Goal: Task Accomplishment & Management: Use online tool/utility

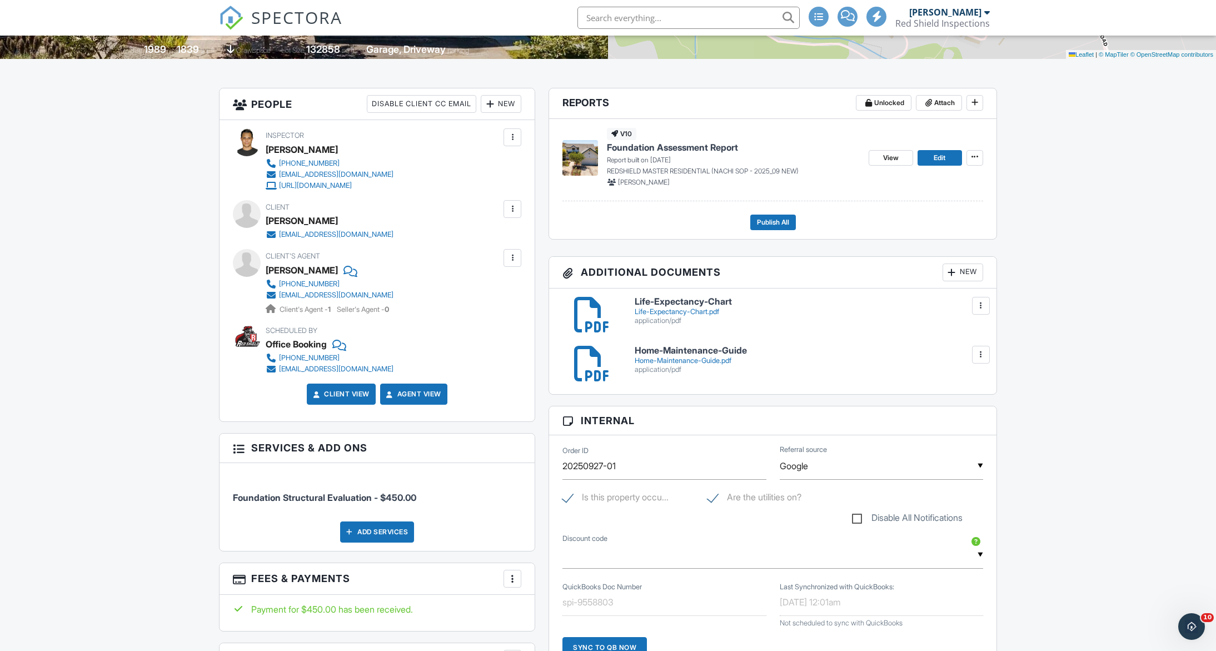
scroll to position [119, 0]
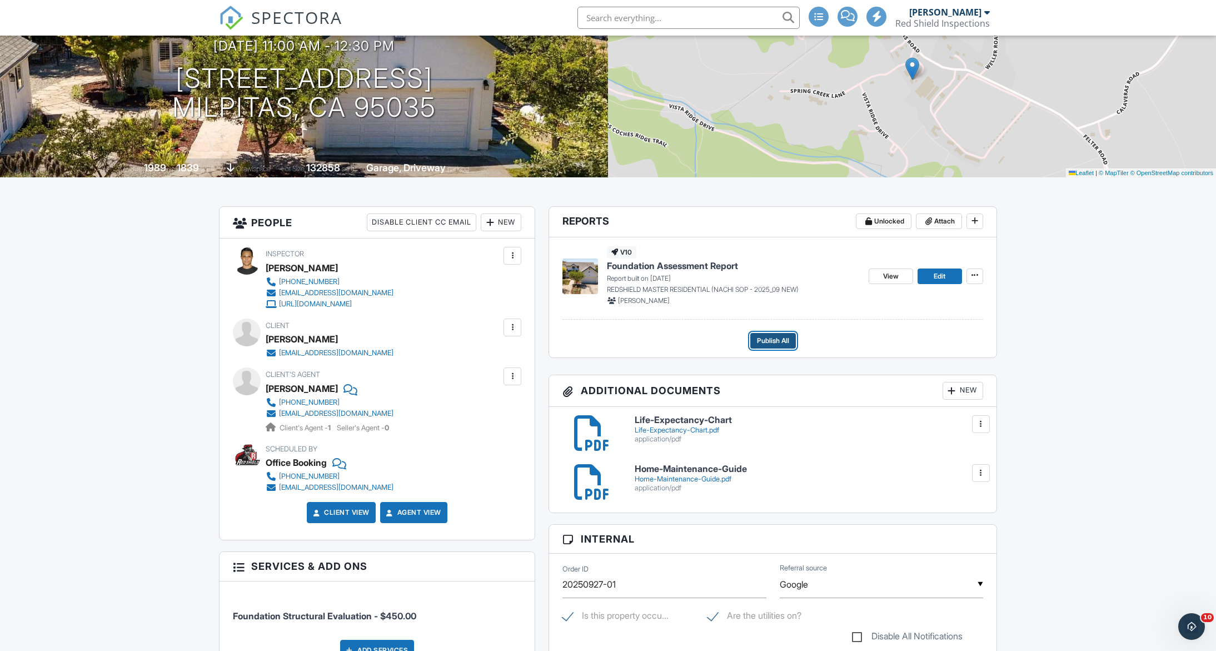
click at [773, 339] on span "Publish All" at bounding box center [773, 340] width 32 height 11
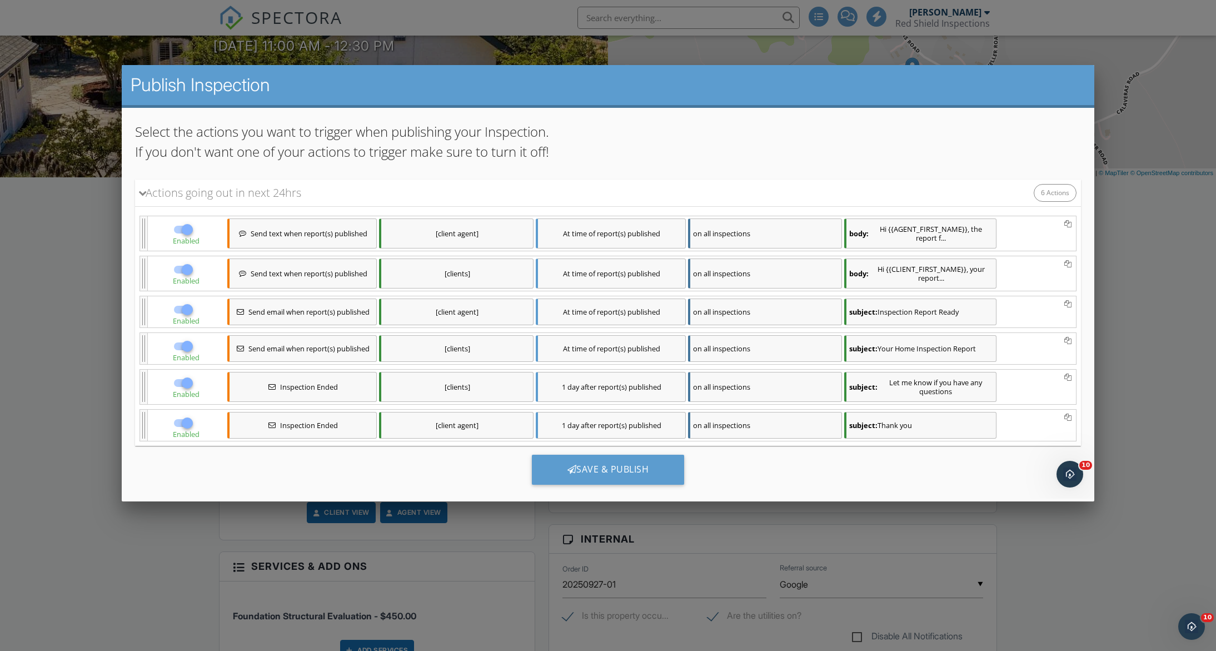
scroll to position [89, 0]
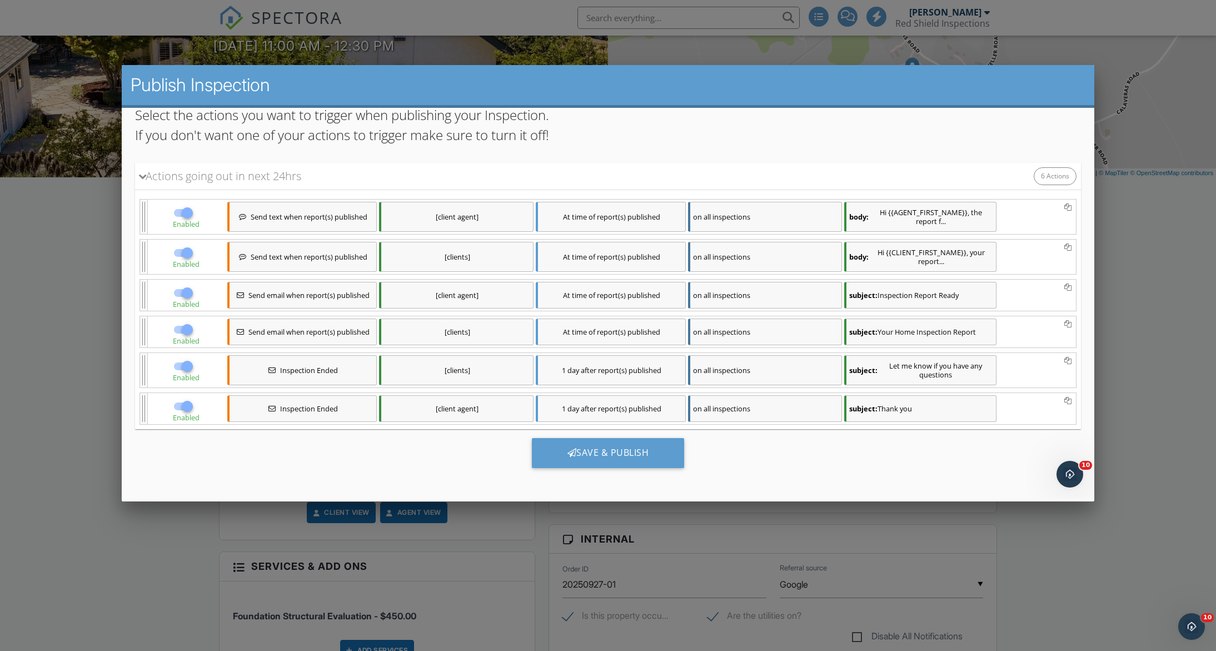
click at [949, 325] on div "subject: Your Home Inspection Report" at bounding box center [920, 331] width 152 height 27
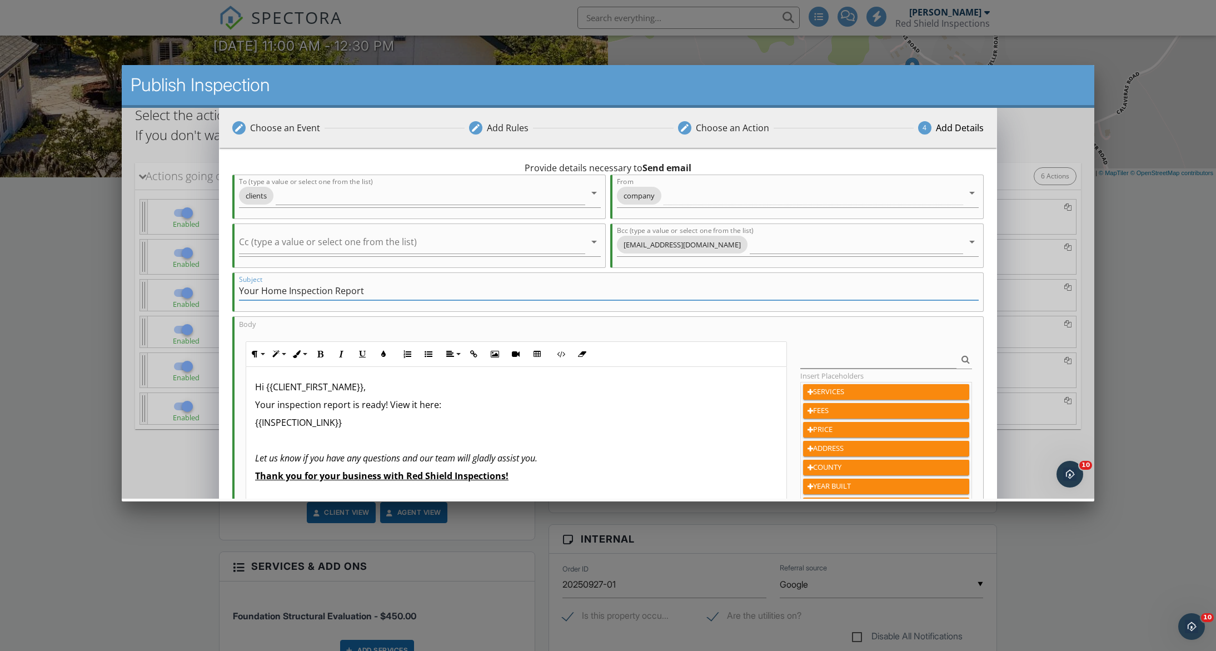
click at [287, 291] on input "Your Home Inspection Report" at bounding box center [608, 291] width 740 height 18
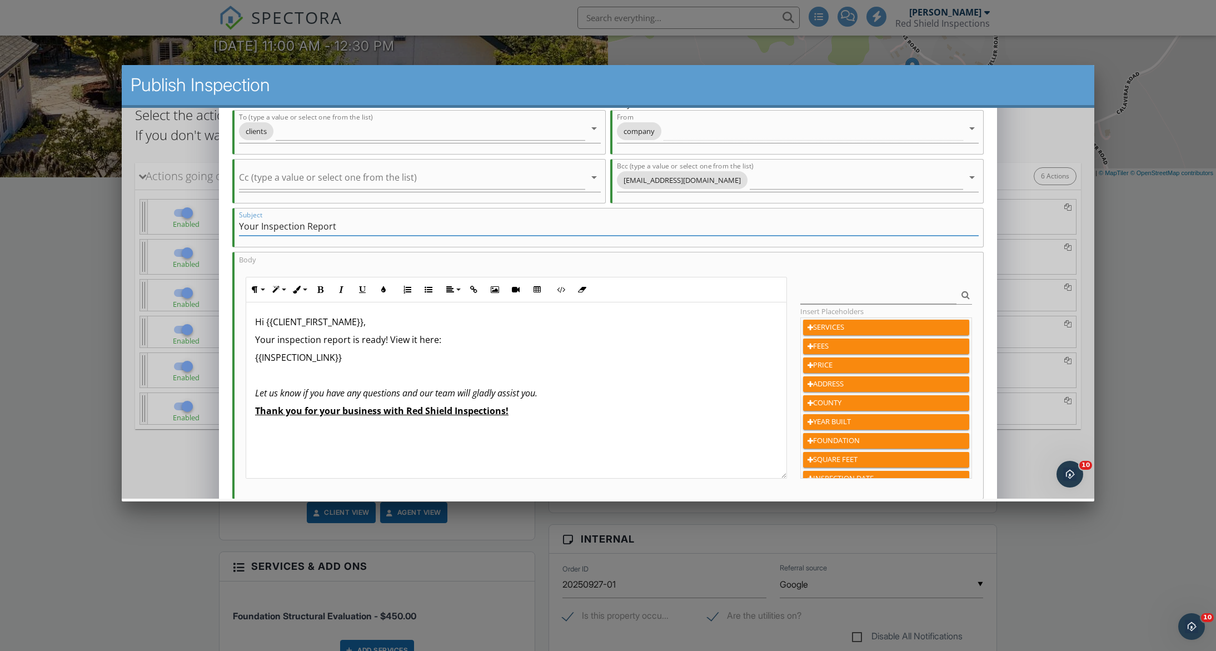
scroll to position [194, 0]
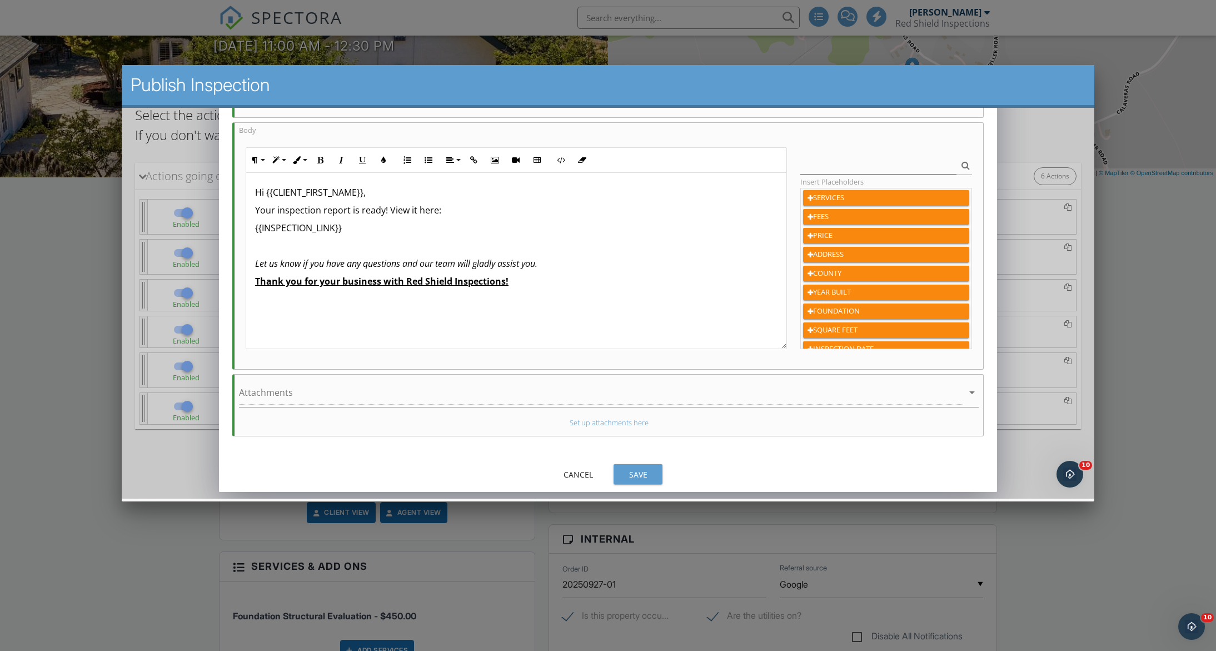
type input "Your Inspection Report"
click at [641, 473] on div "Save" at bounding box center [637, 475] width 31 height 12
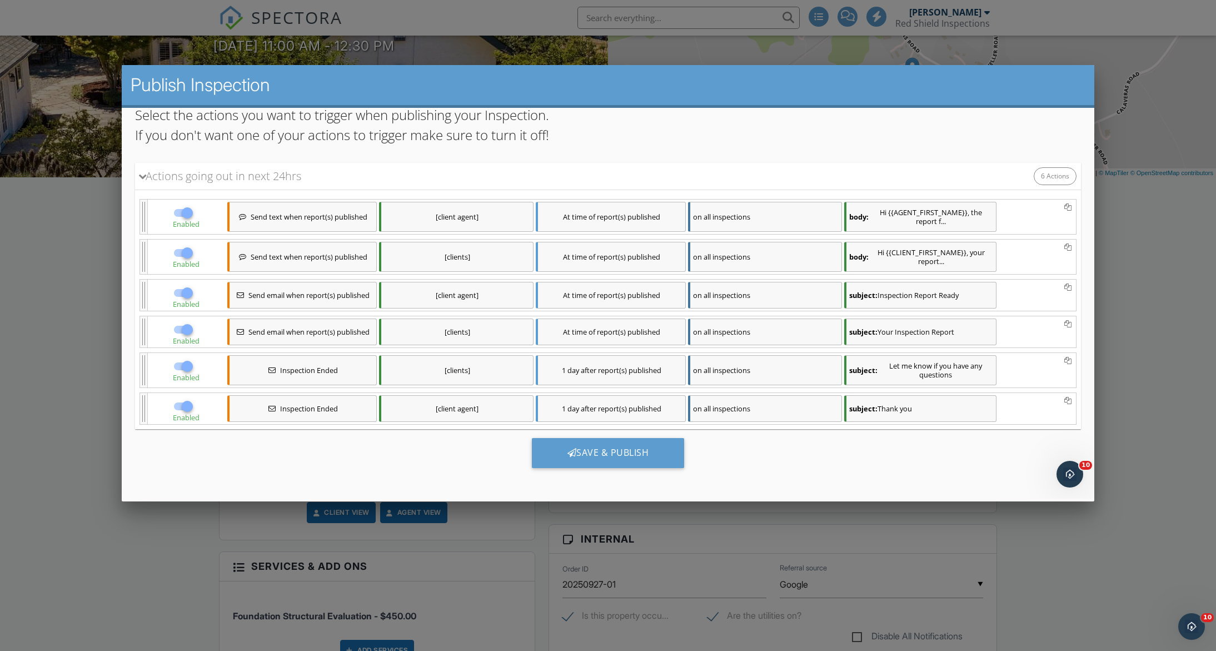
click at [934, 222] on div "body: Hi {{AGENT_FIRST_NAME}}, the report f..." at bounding box center [920, 217] width 152 height 30
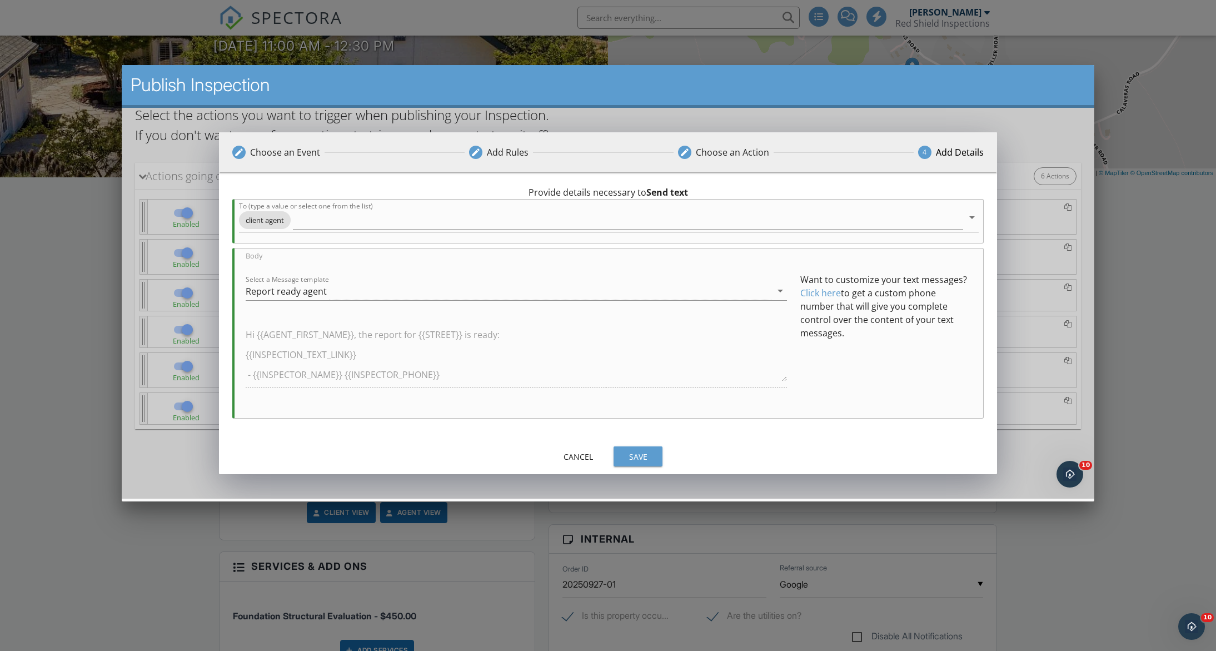
click at [641, 456] on div "Save" at bounding box center [637, 457] width 31 height 12
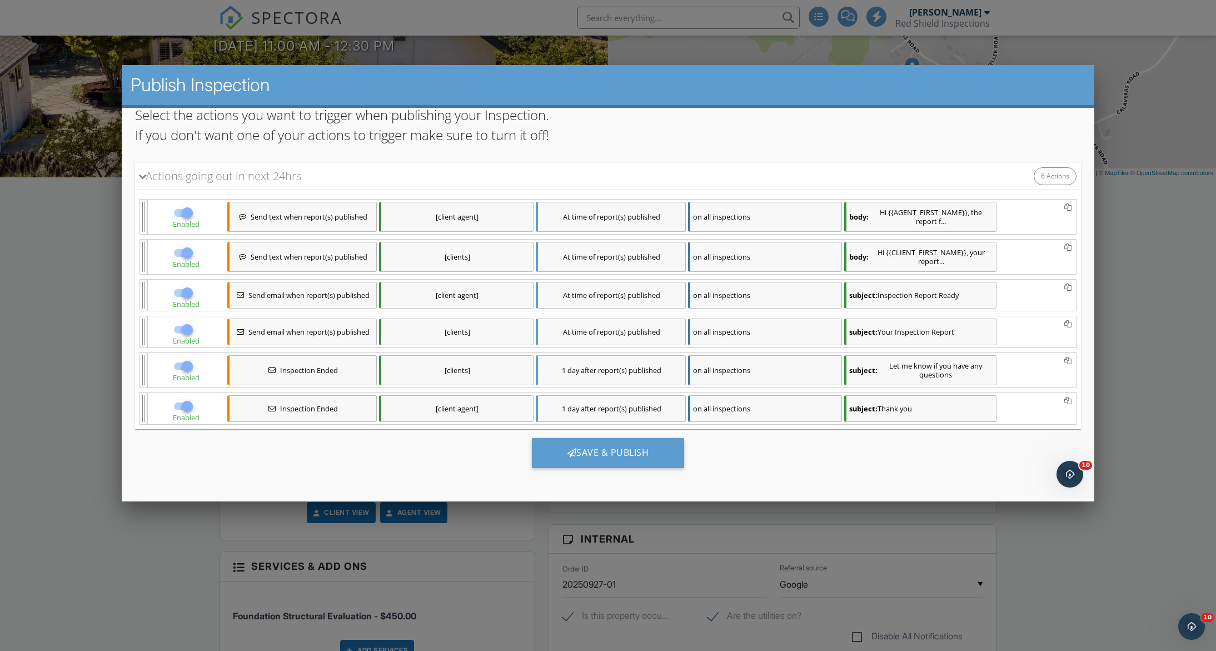
click at [948, 255] on div "body: Hi {{CLIENT_FIRST_NAME}}, your report..." at bounding box center [920, 257] width 152 height 30
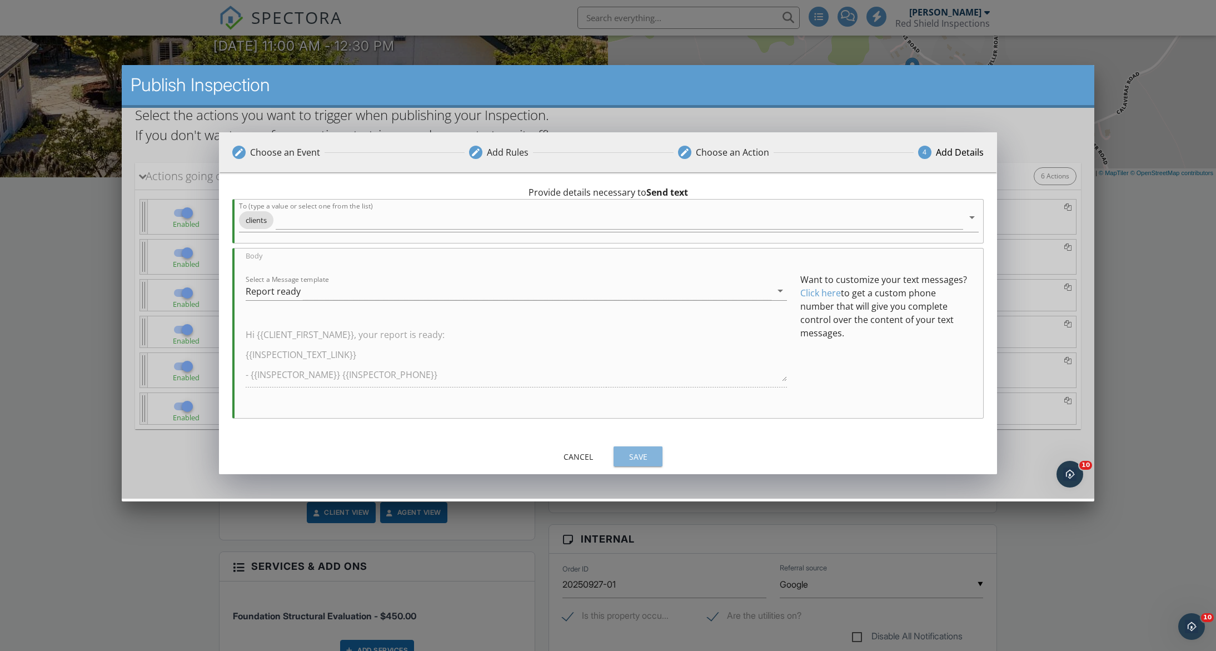
click at [646, 458] on div "Save" at bounding box center [637, 457] width 31 height 12
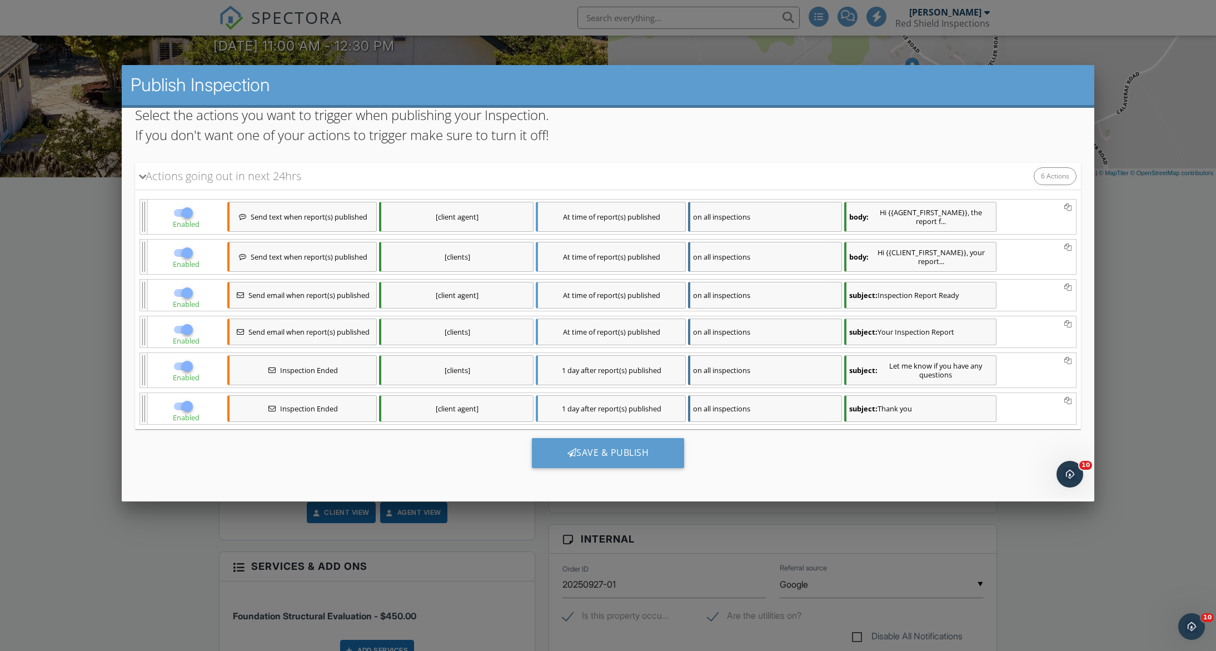
click at [897, 296] on div "subject: Inspection Report Ready" at bounding box center [920, 295] width 152 height 27
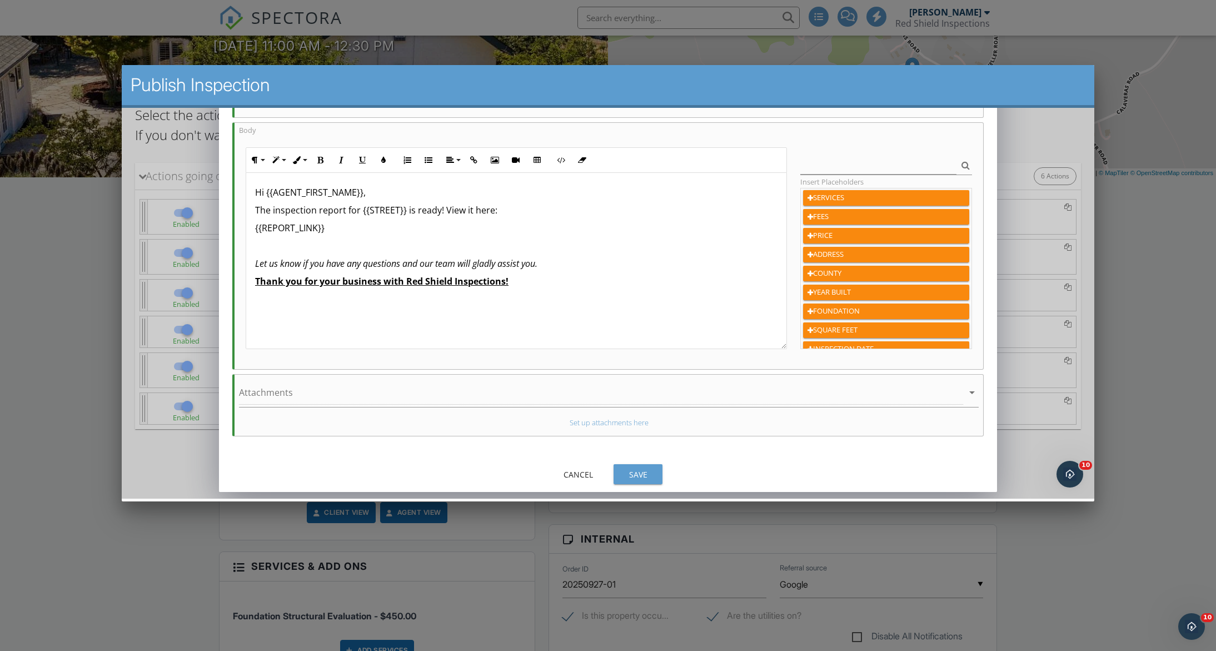
click at [643, 487] on div "edit Choose an Event edit Add Rules edit Choose an Action 4 Add Details 0 hours…" at bounding box center [607, 203] width 778 height 578
click at [643, 470] on div "Save" at bounding box center [637, 475] width 31 height 12
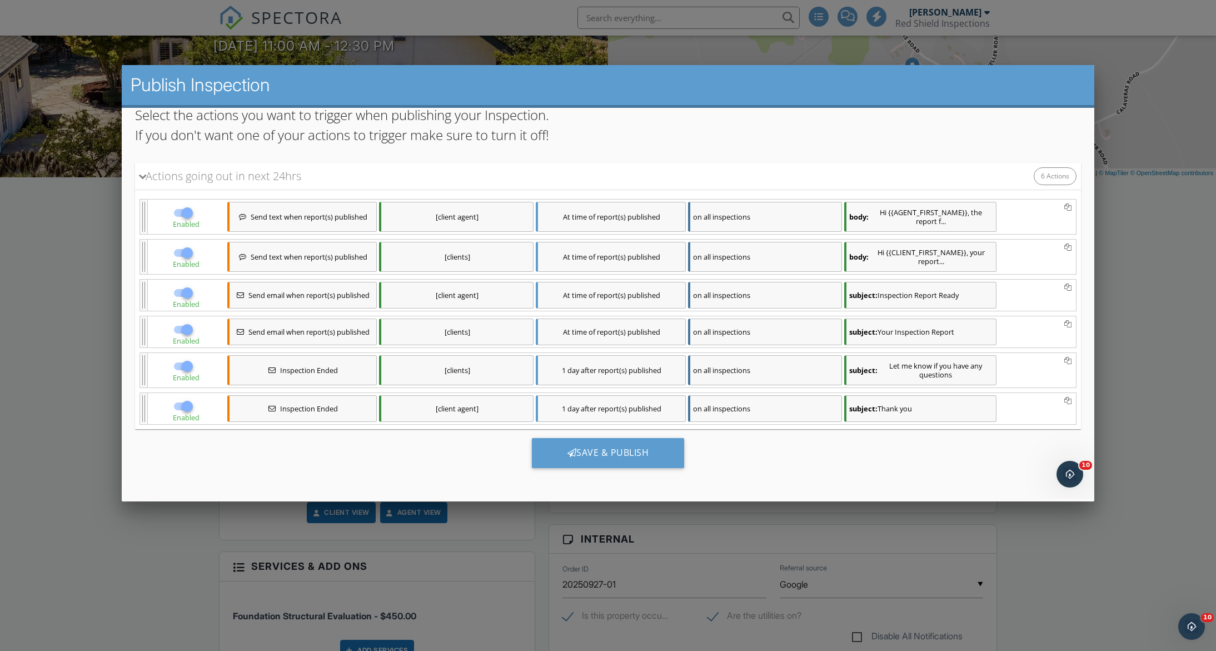
click at [913, 367] on div "subject: Let me know if you have any questions" at bounding box center [920, 370] width 152 height 30
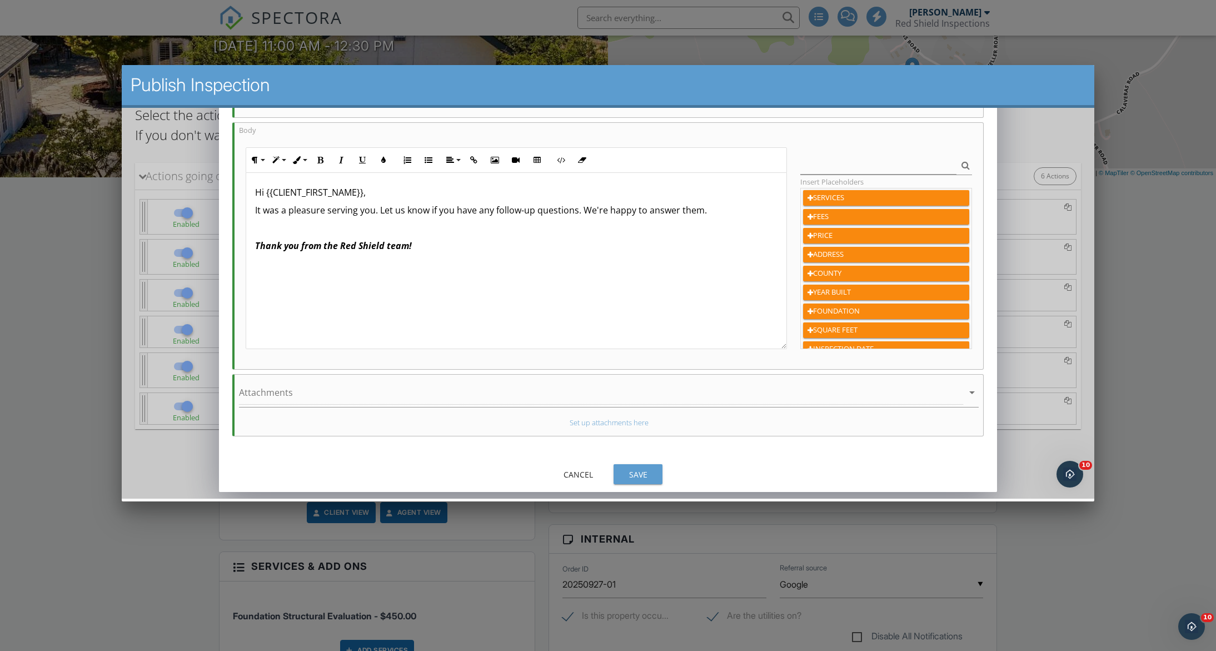
click at [635, 469] on div "Save" at bounding box center [637, 475] width 31 height 12
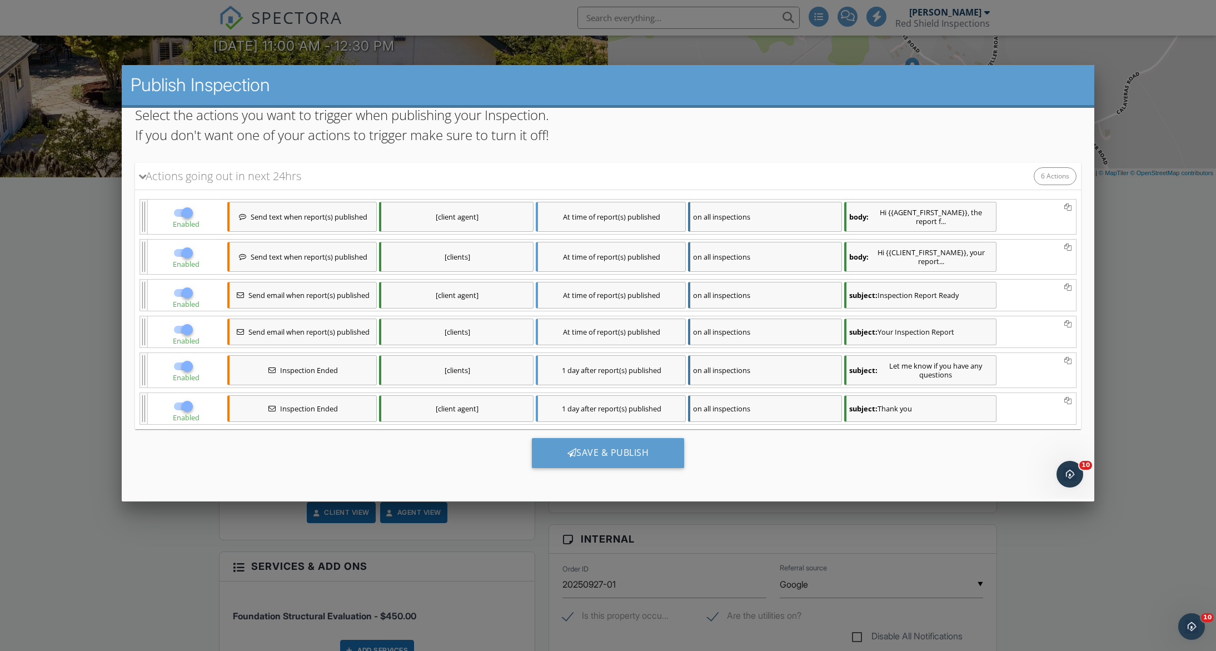
click at [925, 405] on div "subject: Thank you" at bounding box center [920, 408] width 152 height 27
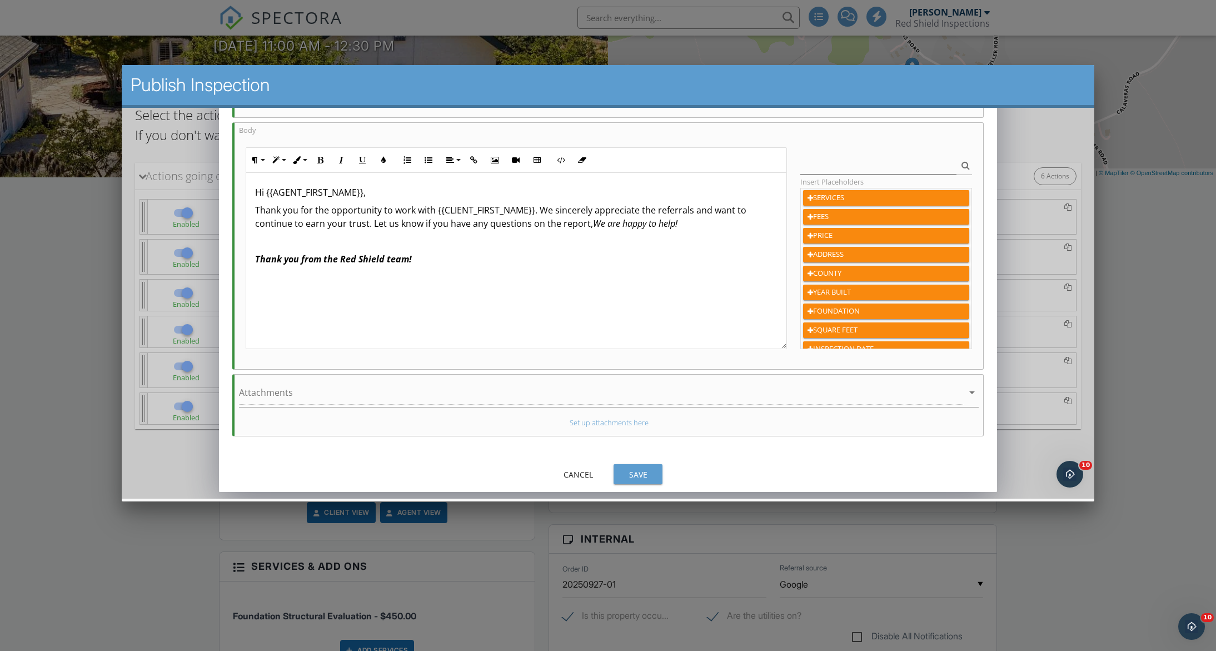
click at [641, 474] on div "Save" at bounding box center [637, 475] width 31 height 12
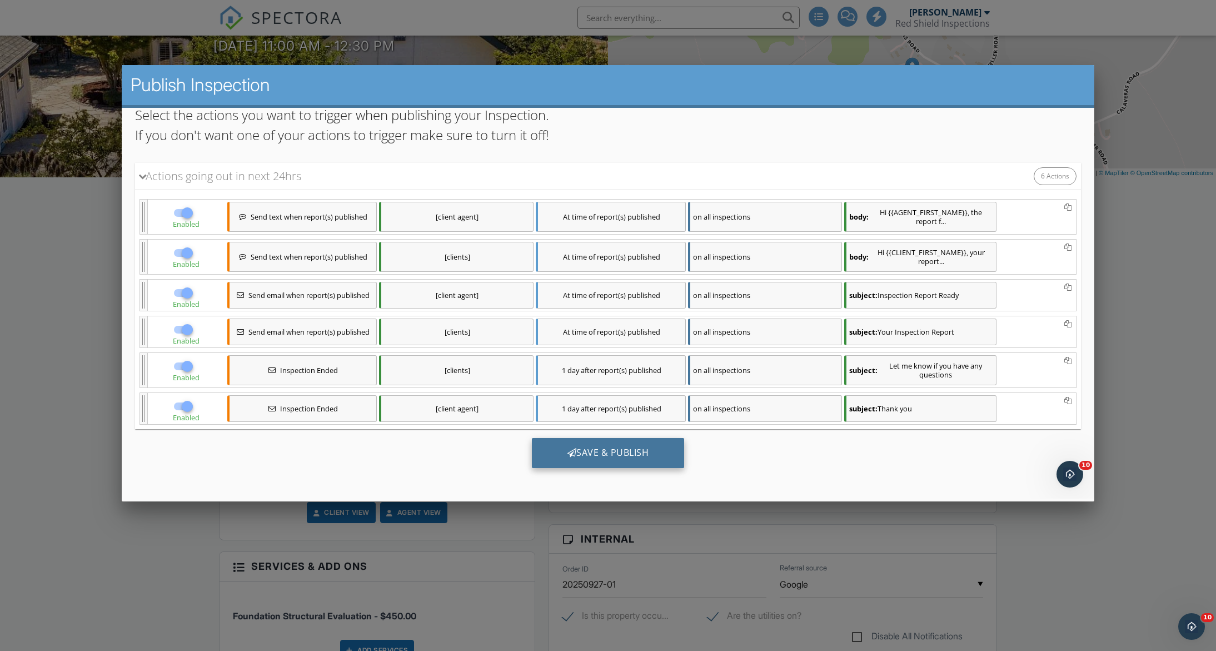
click at [616, 450] on div "Save & Publish" at bounding box center [607, 453] width 153 height 30
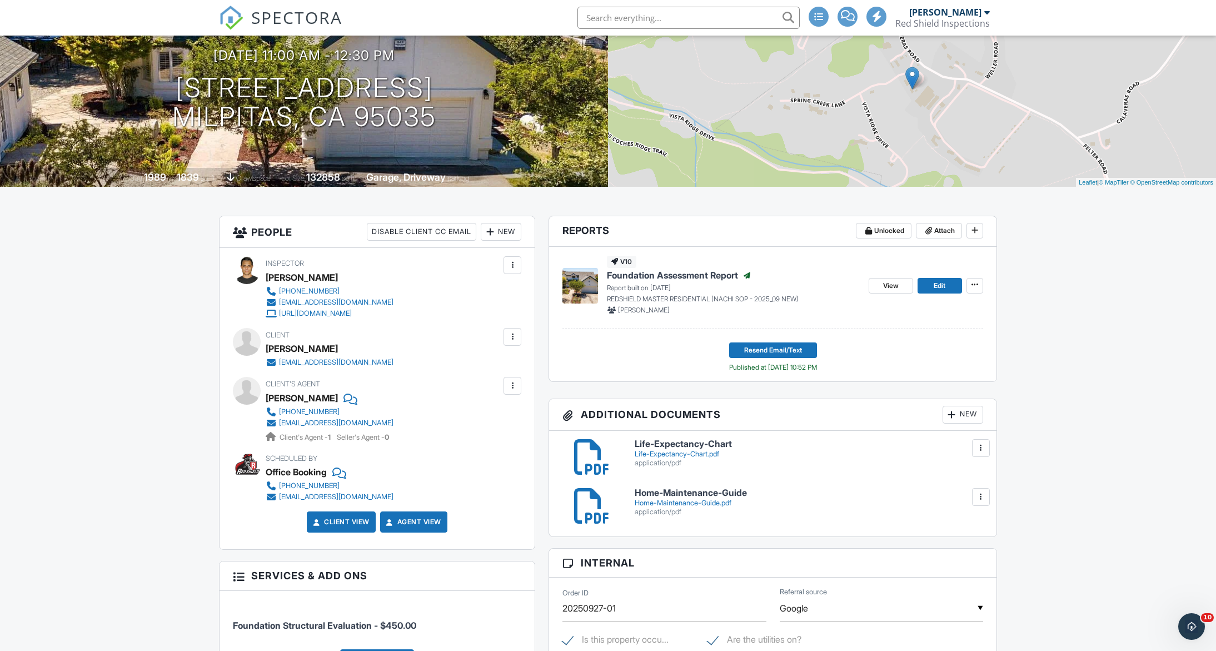
scroll to position [107, 0]
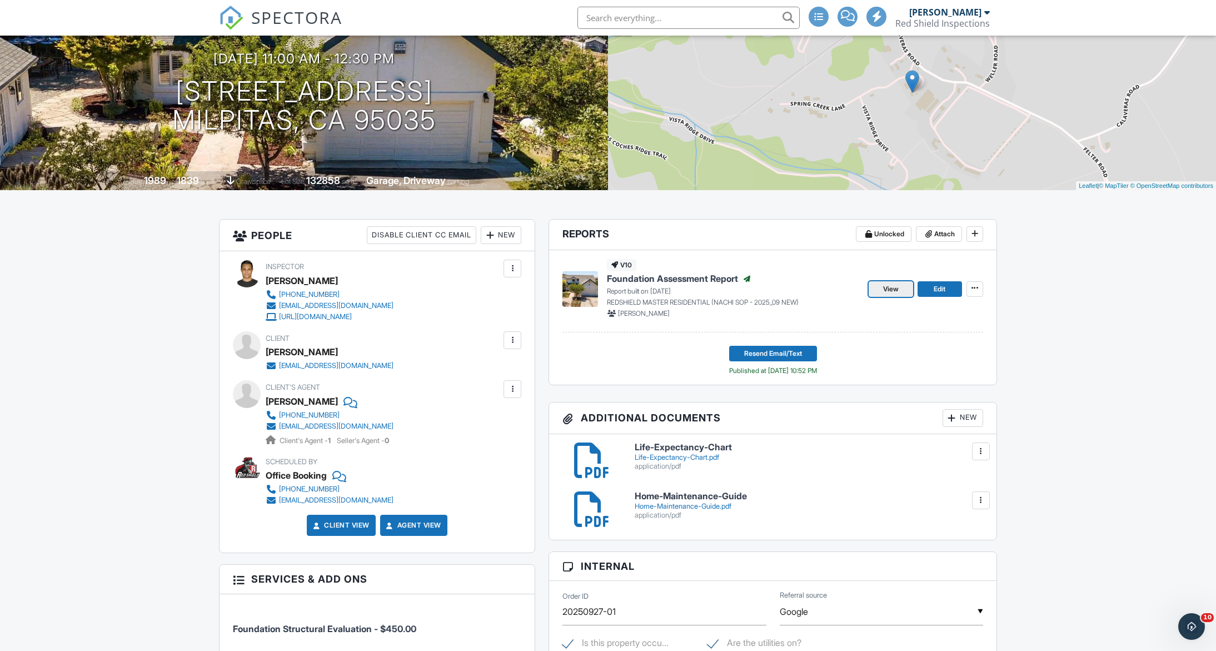
click at [902, 291] on link "View" at bounding box center [891, 289] width 44 height 16
